Goal: Find specific page/section

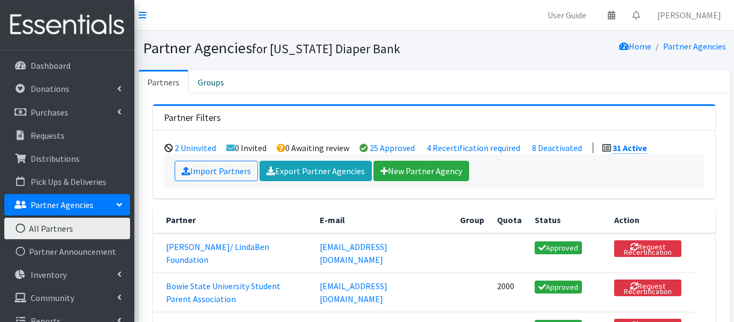
scroll to position [1065, 0]
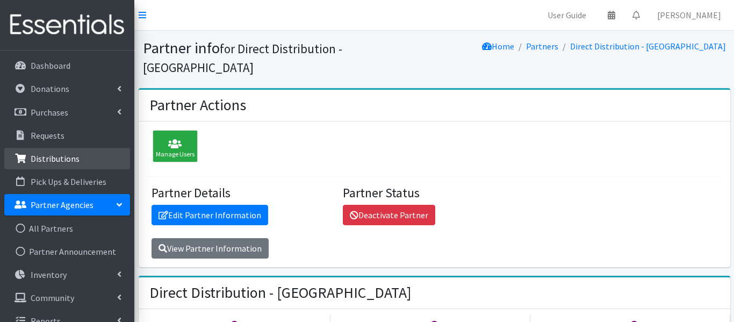
click at [54, 151] on link "Distributions" at bounding box center [67, 158] width 126 height 21
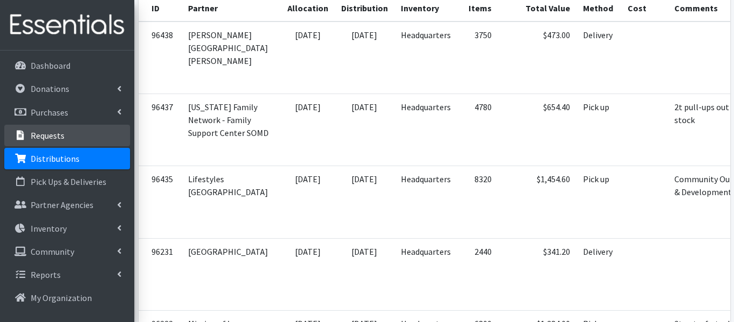
scroll to position [282, 0]
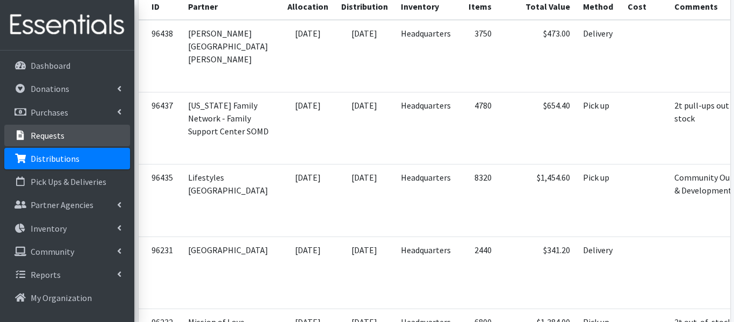
click at [49, 139] on p "Requests" at bounding box center [48, 135] width 34 height 11
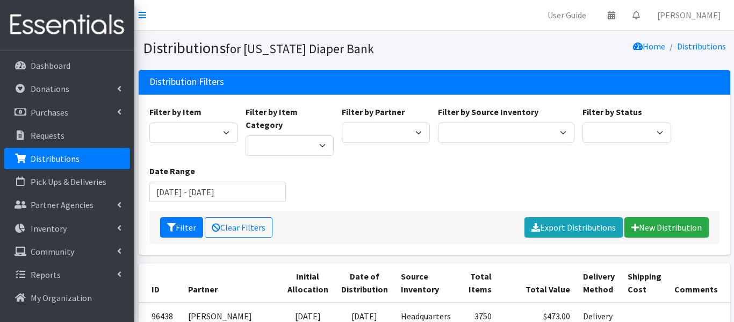
scroll to position [282, 0]
